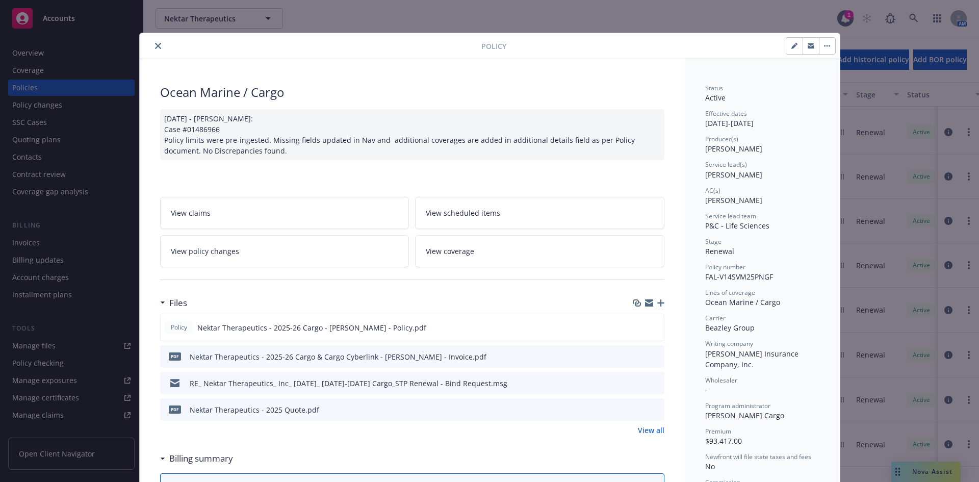
click at [157, 49] on button "close" at bounding box center [158, 46] width 12 height 12
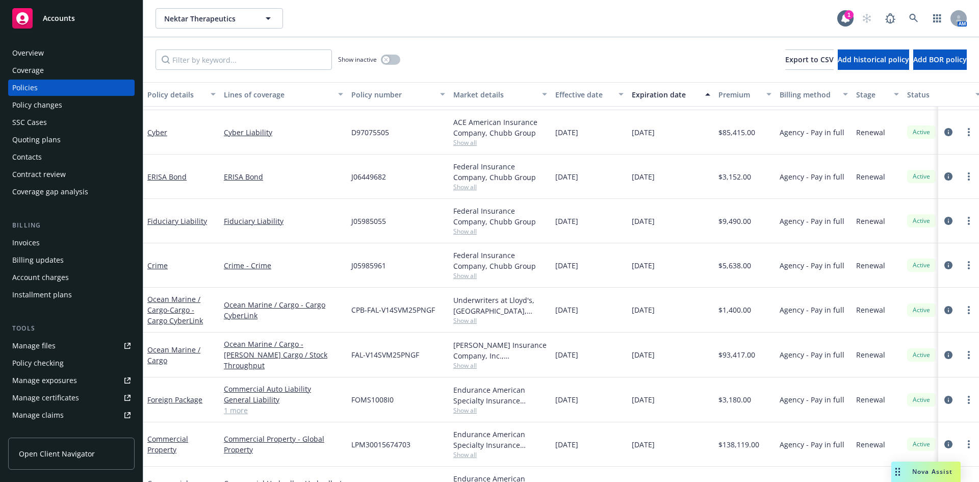
click at [550, 39] on div "Show inactive Export to CSV Add historical policy Add BOR policy" at bounding box center [561, 59] width 836 height 45
click at [839, 20] on div at bounding box center [845, 18] width 16 height 16
